Goal: Task Accomplishment & Management: Use online tool/utility

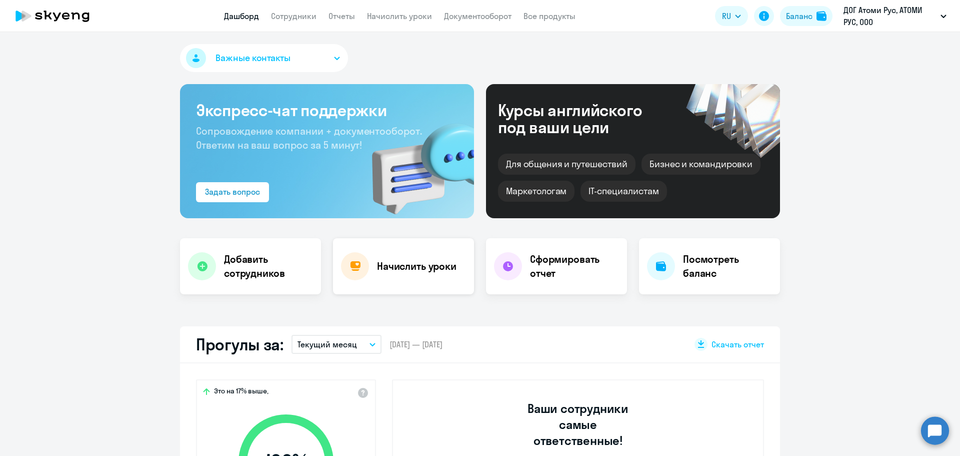
click at [433, 271] on h4 "Начислить уроки" at bounding box center [417, 266] width 80 height 14
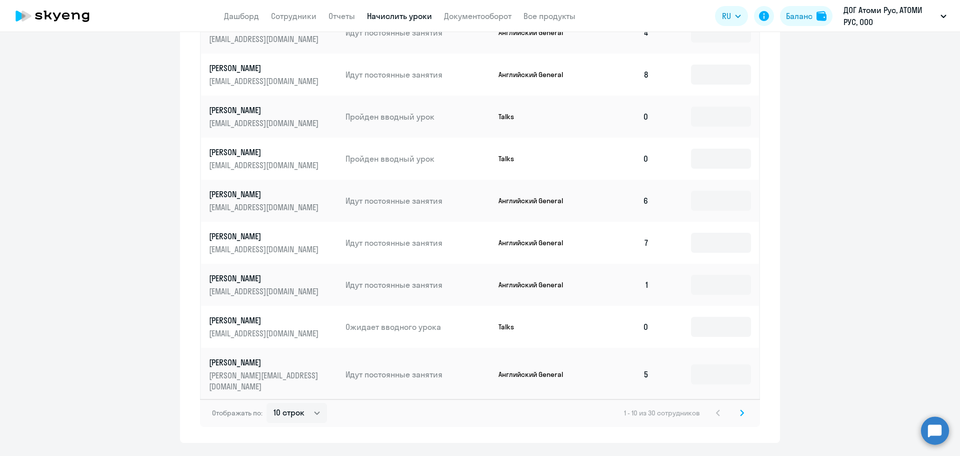
scroll to position [529, 0]
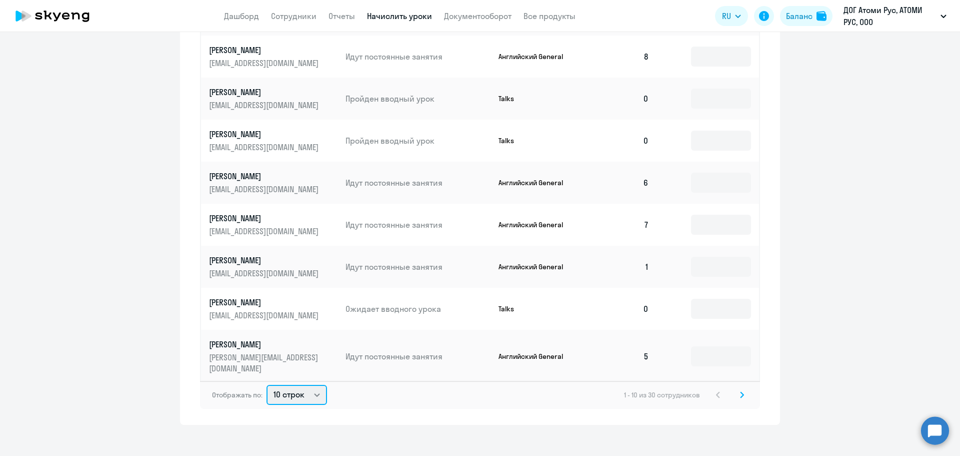
click at [323, 386] on select "10 строк 30 строк 50 строк" at bounding box center [297, 395] width 61 height 20
select select "30"
click at [267, 385] on select "10 строк 30 строк 50 строк" at bounding box center [297, 395] width 61 height 20
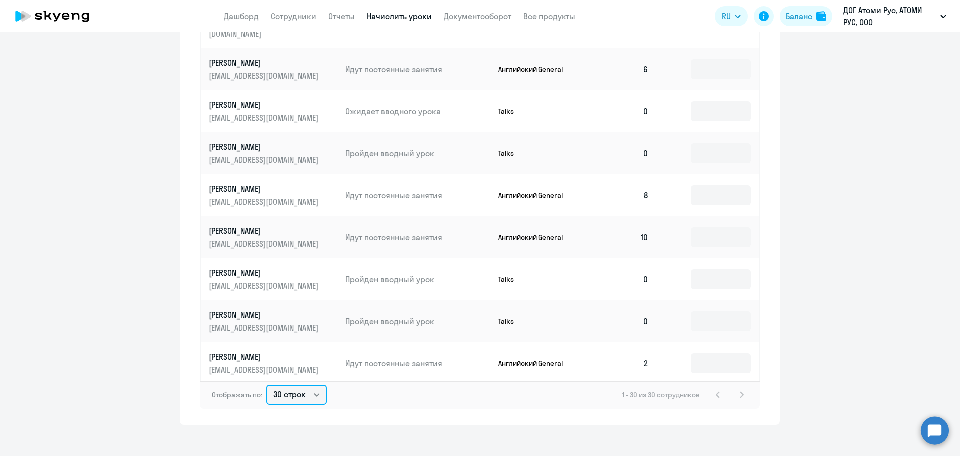
scroll to position [500, 0]
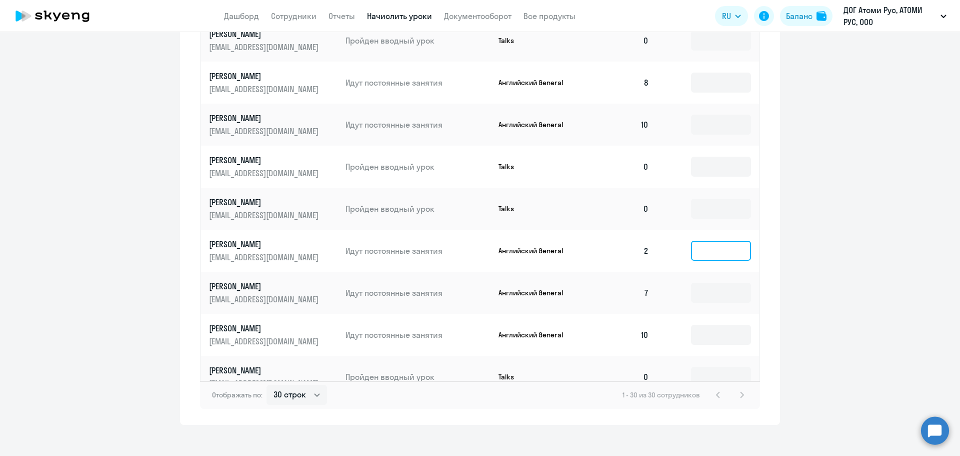
click at [703, 241] on input at bounding box center [721, 251] width 60 height 20
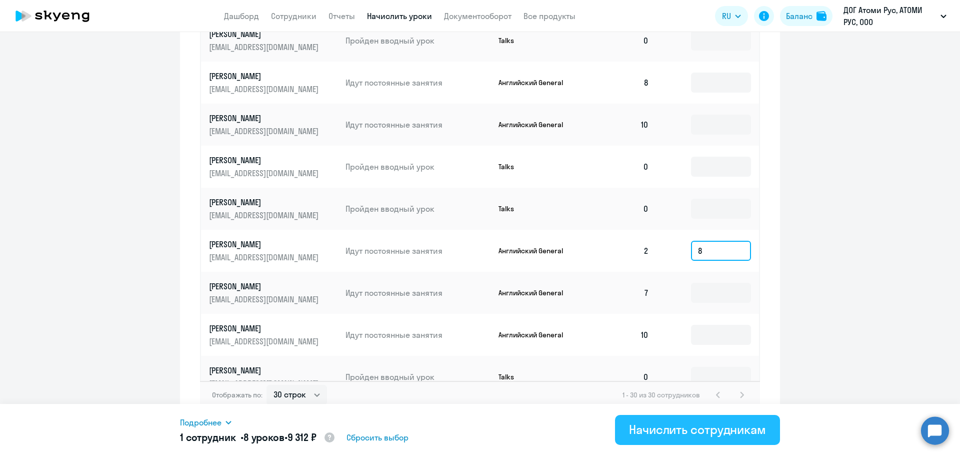
type input "8"
click at [688, 436] on div "Начислить сотрудникам" at bounding box center [697, 429] width 137 height 16
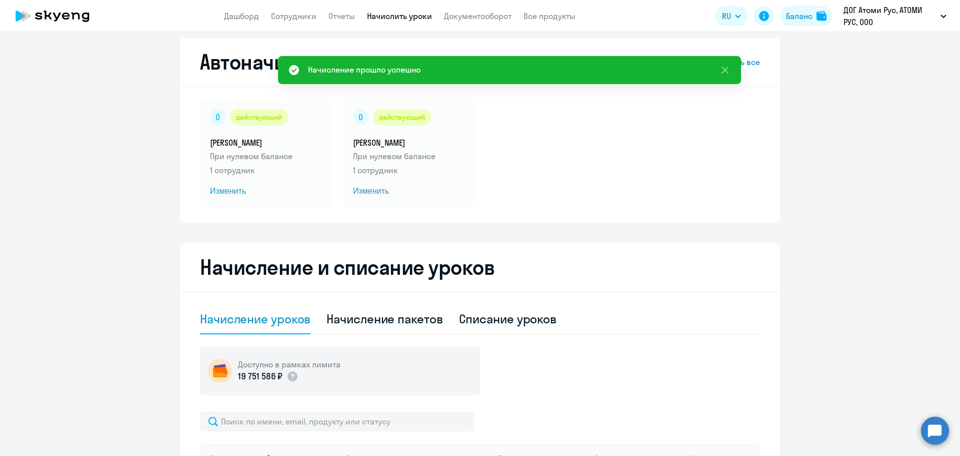
scroll to position [0, 0]
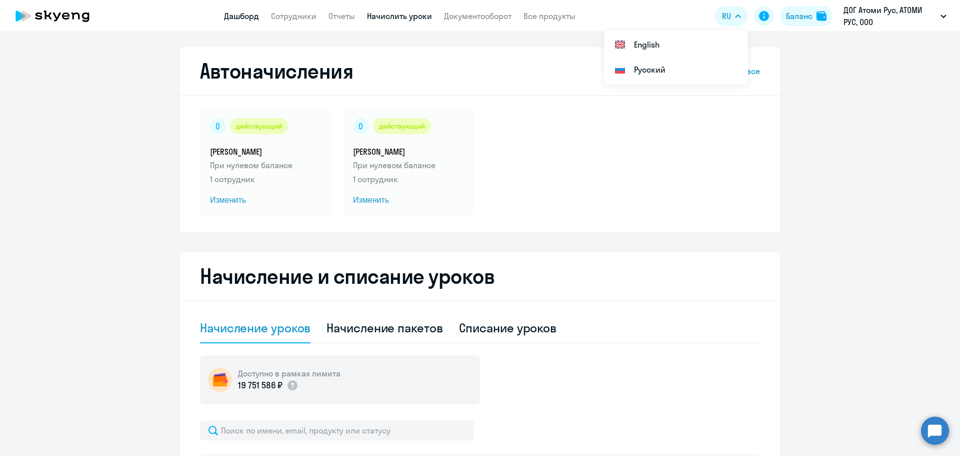
click at [234, 21] on link "Дашборд" at bounding box center [241, 16] width 35 height 10
